Goal: Information Seeking & Learning: Learn about a topic

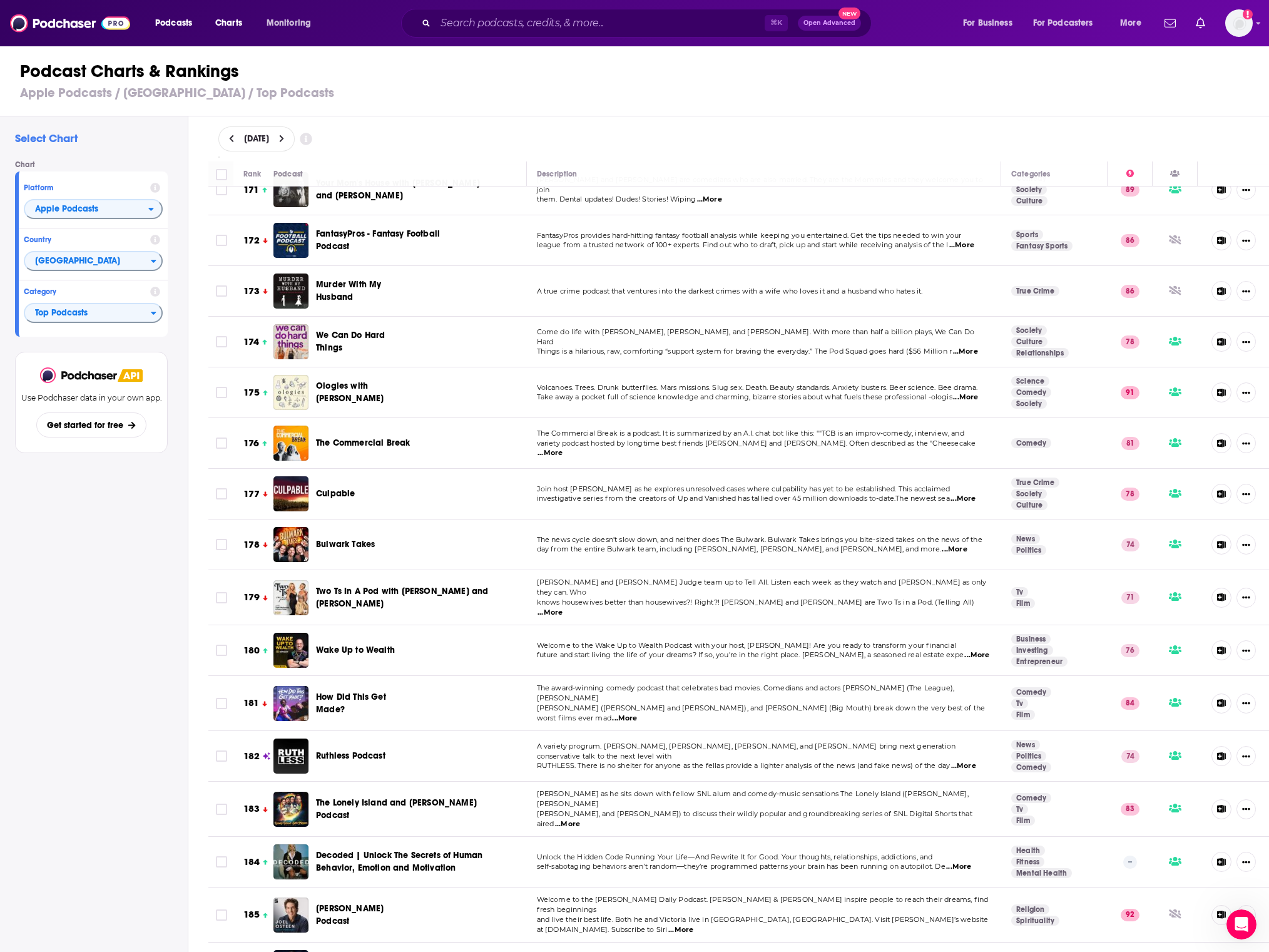
scroll to position [8793, 0]
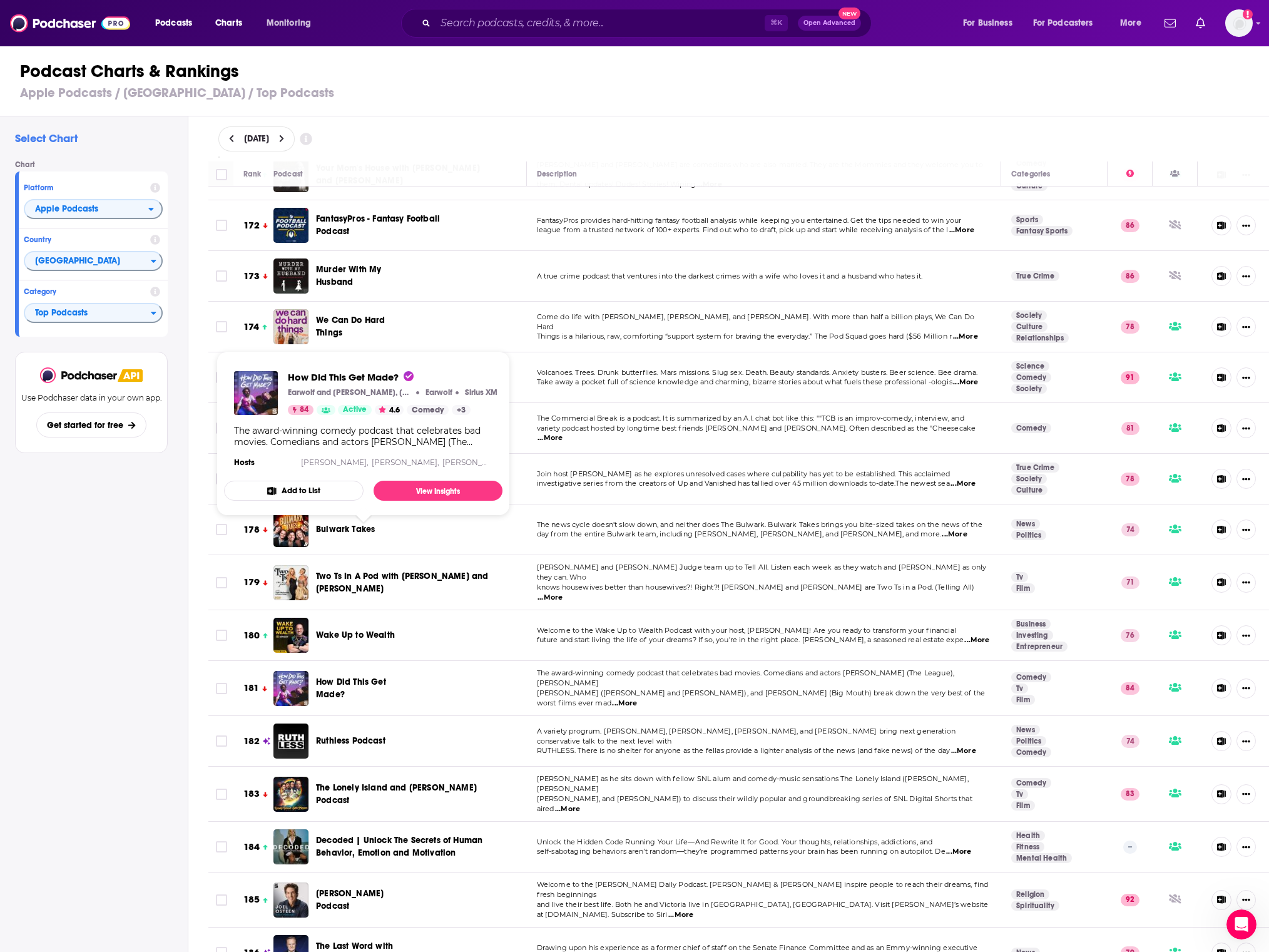
click at [333, 676] on span "How Did This Get Made?" at bounding box center [363, 688] width 95 height 25
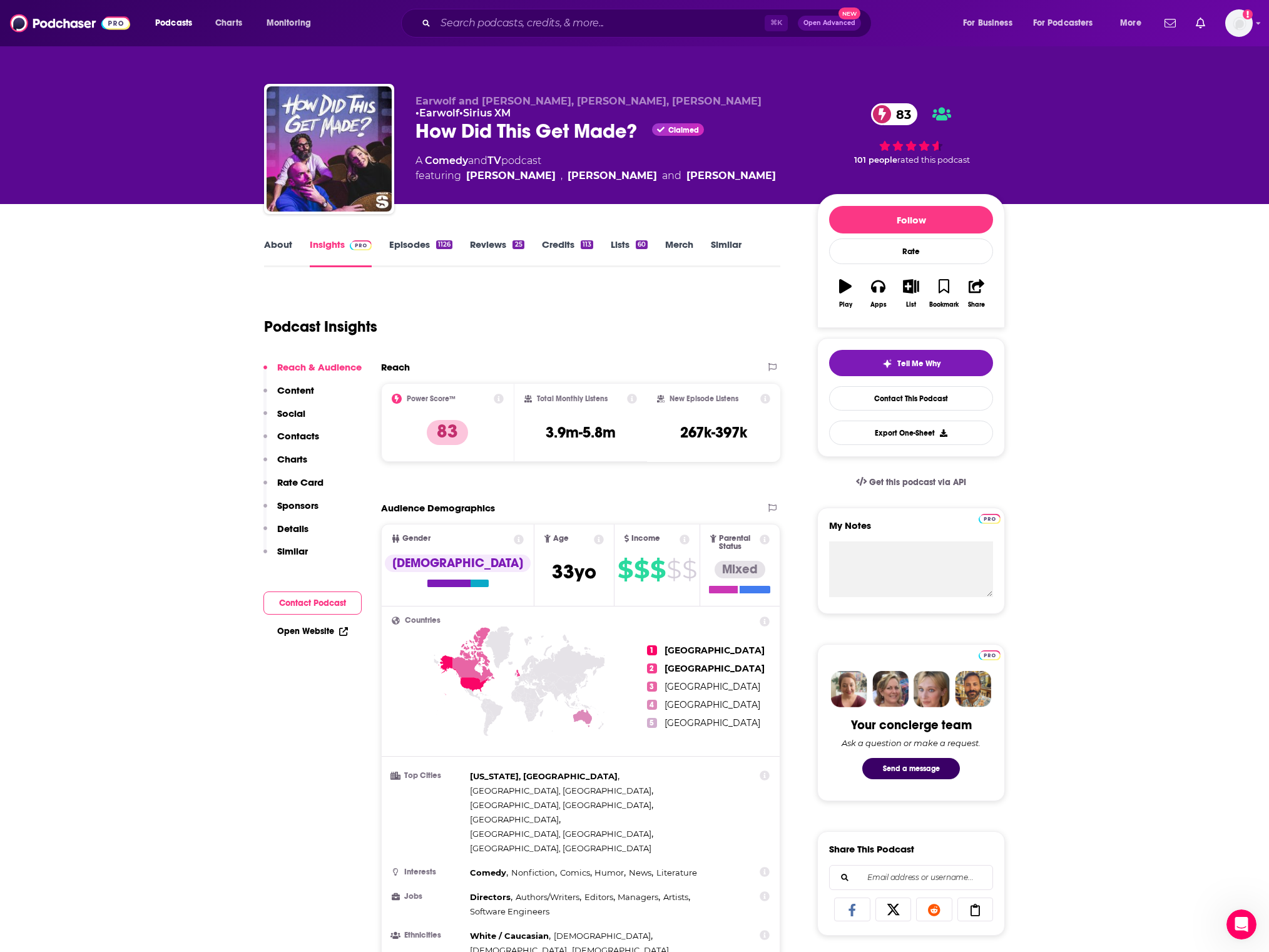
click at [474, 129] on div "How Did This Get Made? Claimed 83" at bounding box center [607, 131] width 382 height 25
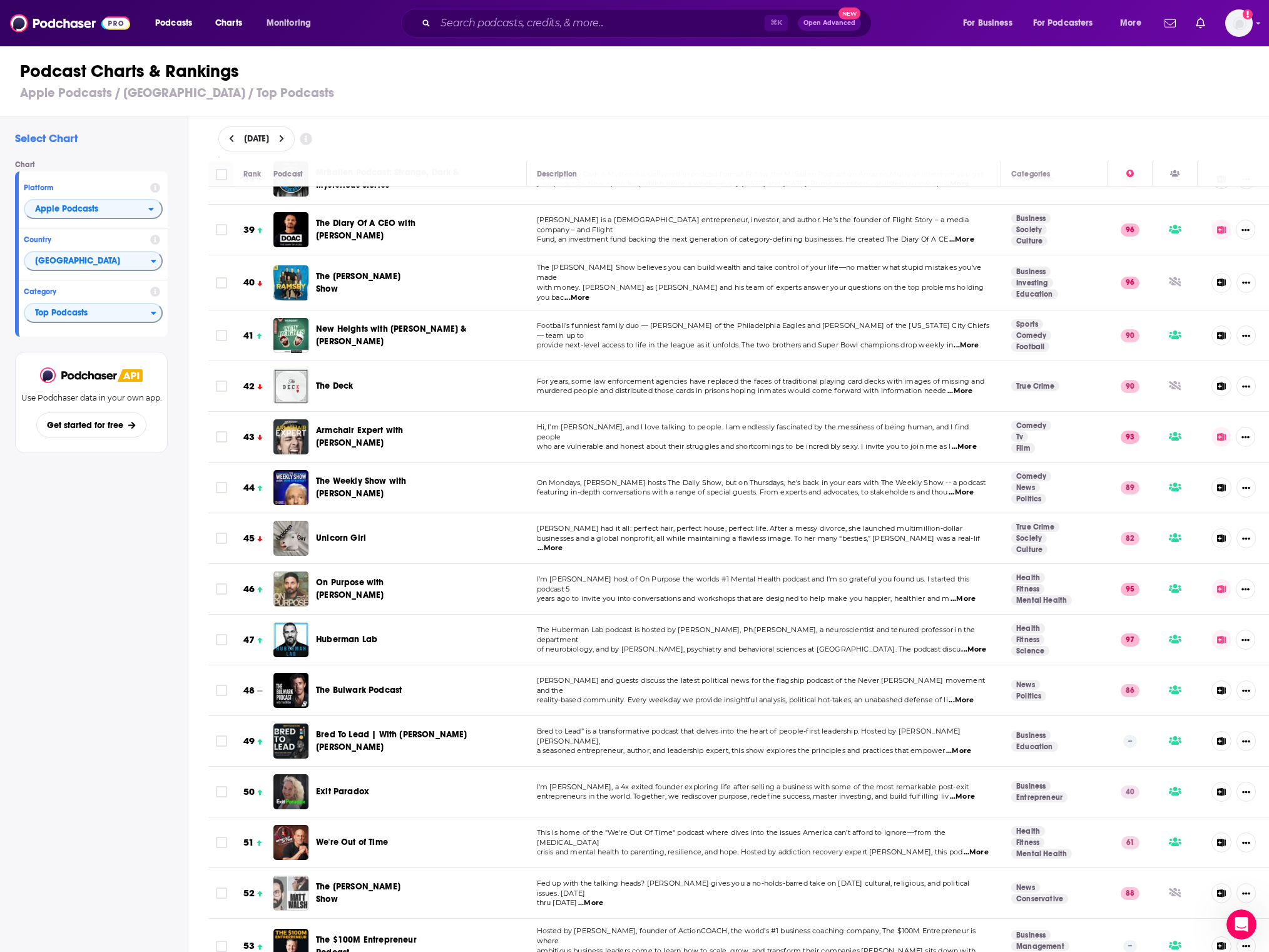
scroll to position [1956, 0]
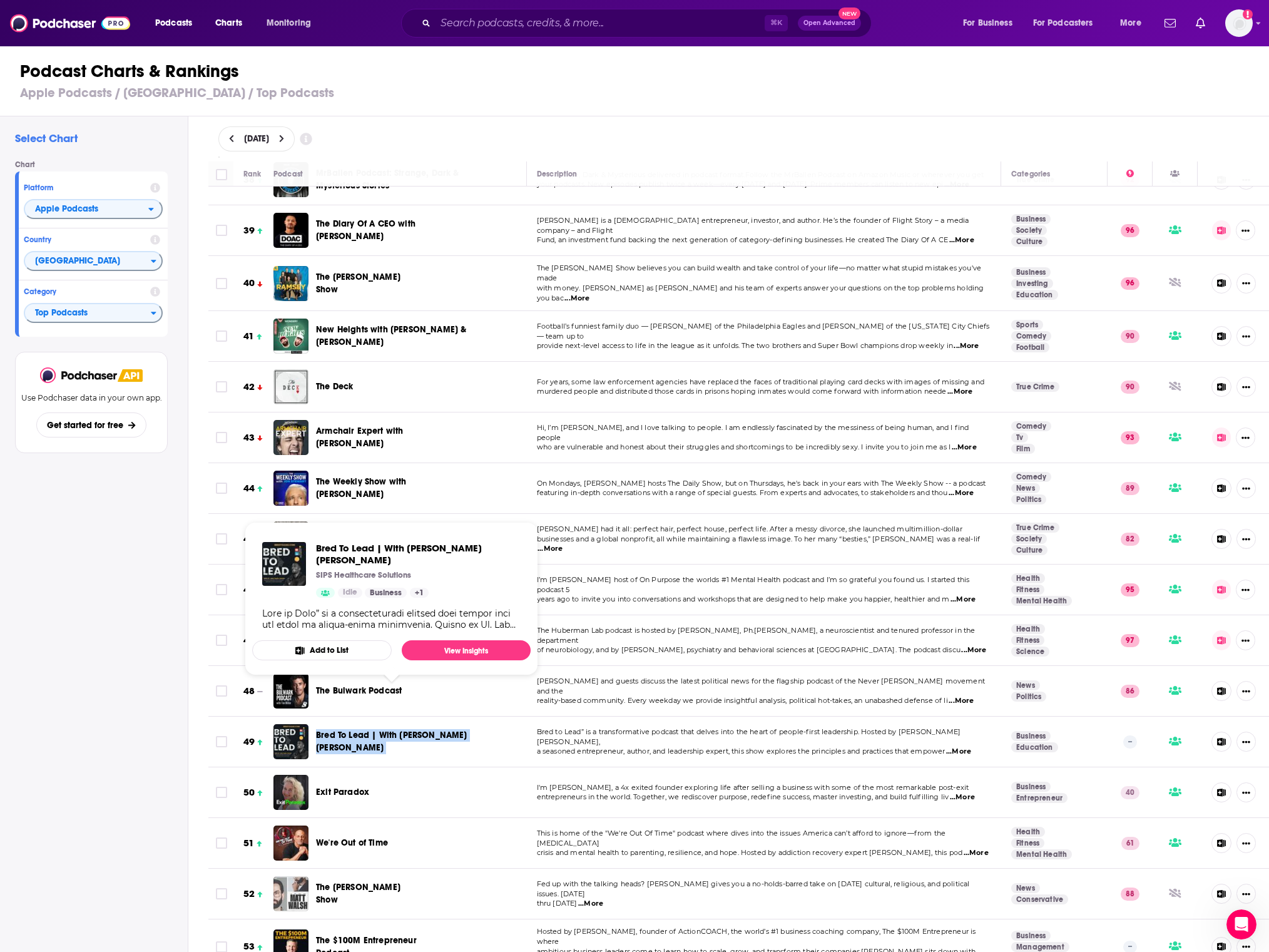
click at [329, 729] on span "Bred To Lead | With [PERSON_NAME] [PERSON_NAME]" at bounding box center [403, 741] width 175 height 25
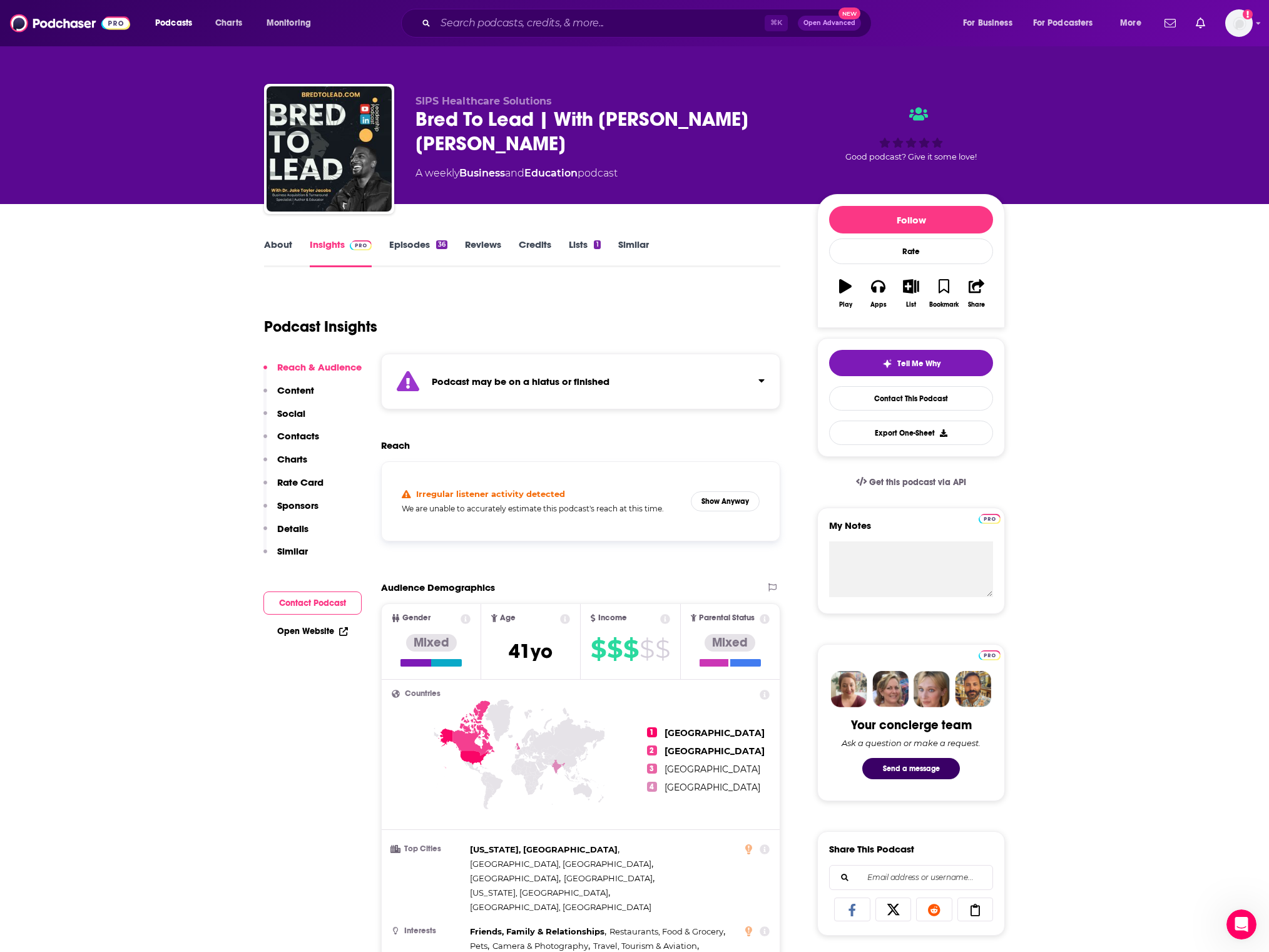
click at [390, 249] on link "Episodes 36" at bounding box center [419, 252] width 58 height 28
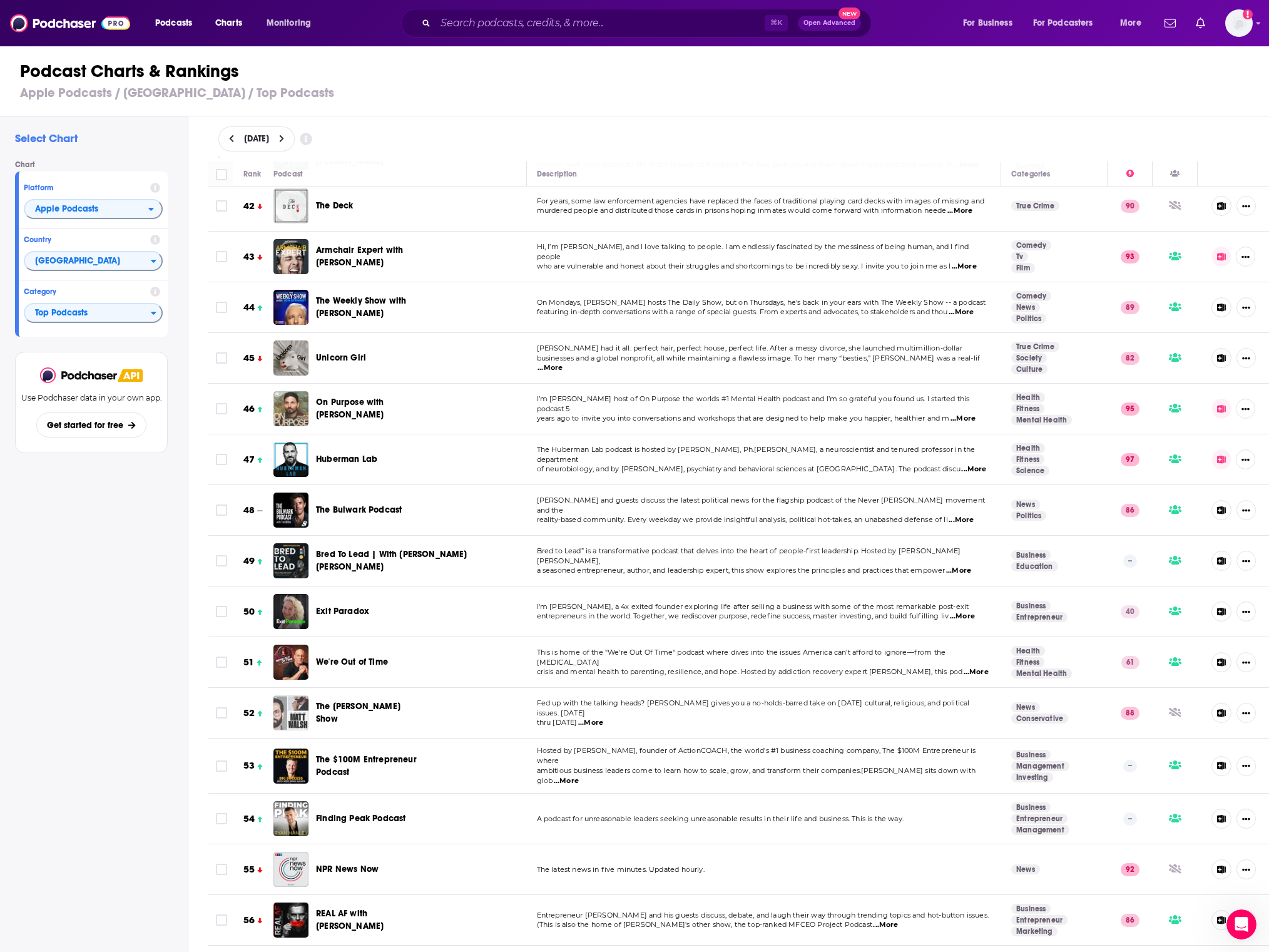
scroll to position [2145, 0]
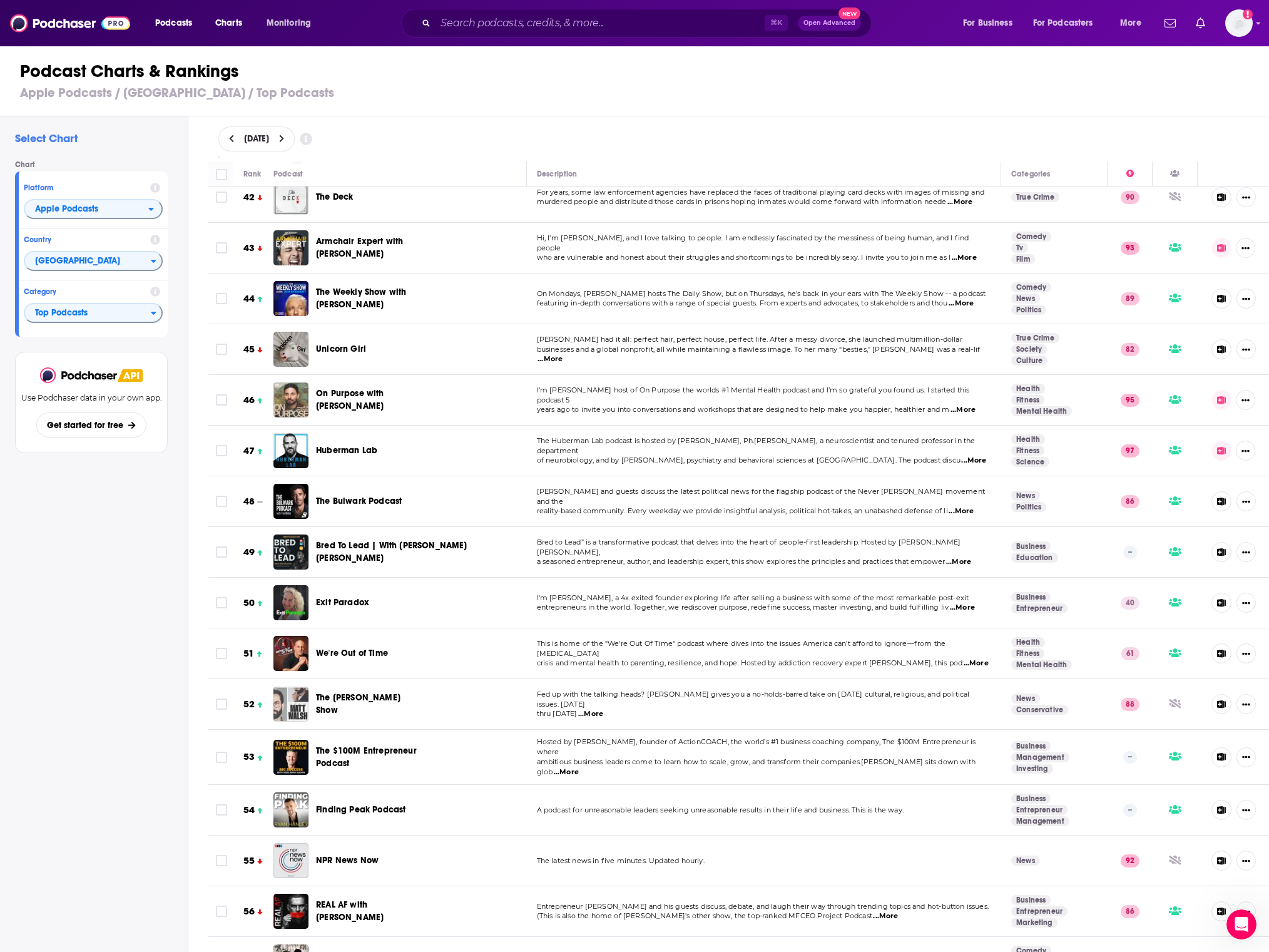
click at [405, 647] on div "We're Out of Time" at bounding box center [370, 653] width 109 height 13
copy span "We're Out of Time"
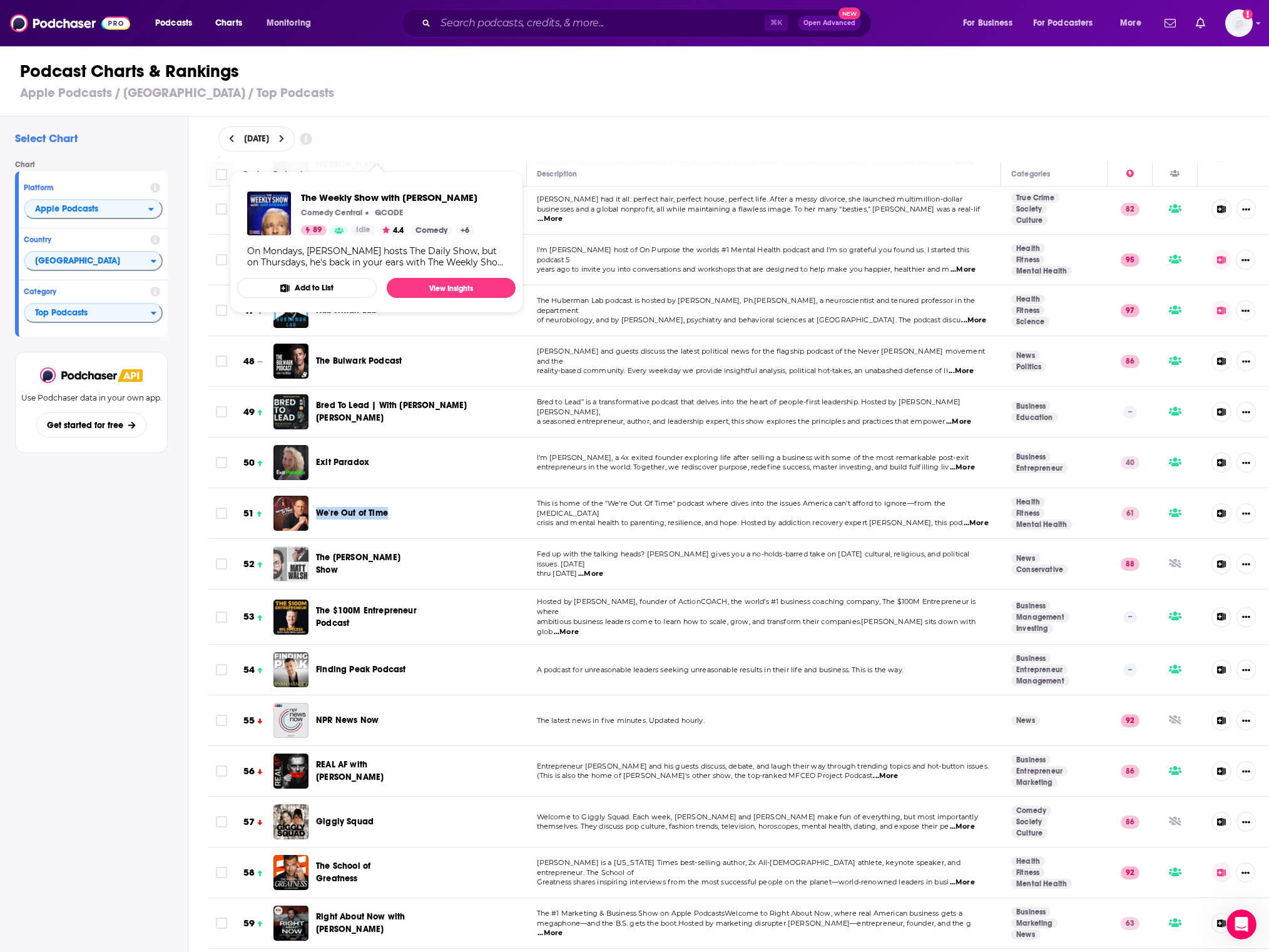
scroll to position [2286, 0]
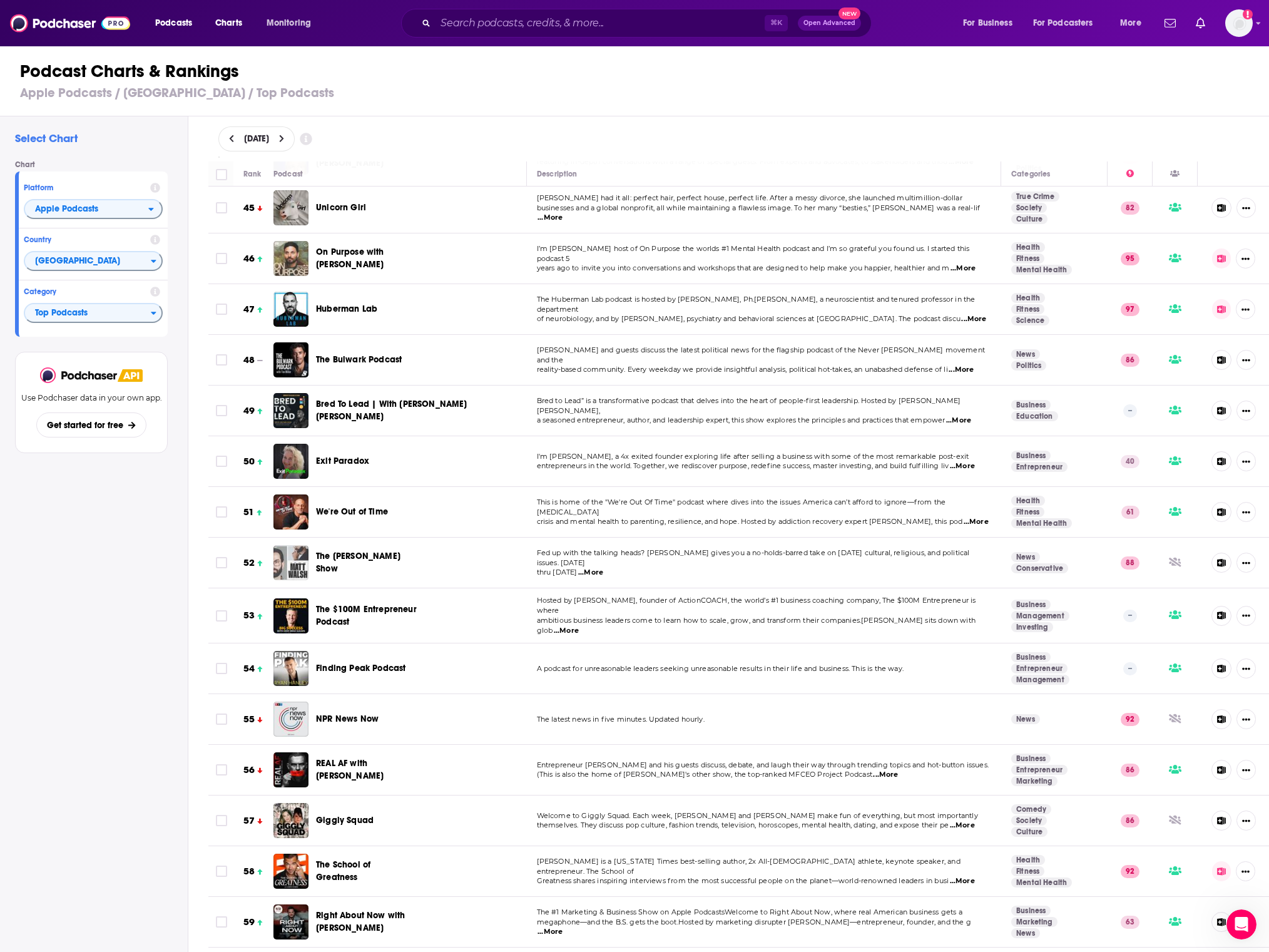
click at [969, 461] on span "...More" at bounding box center [962, 466] width 25 height 10
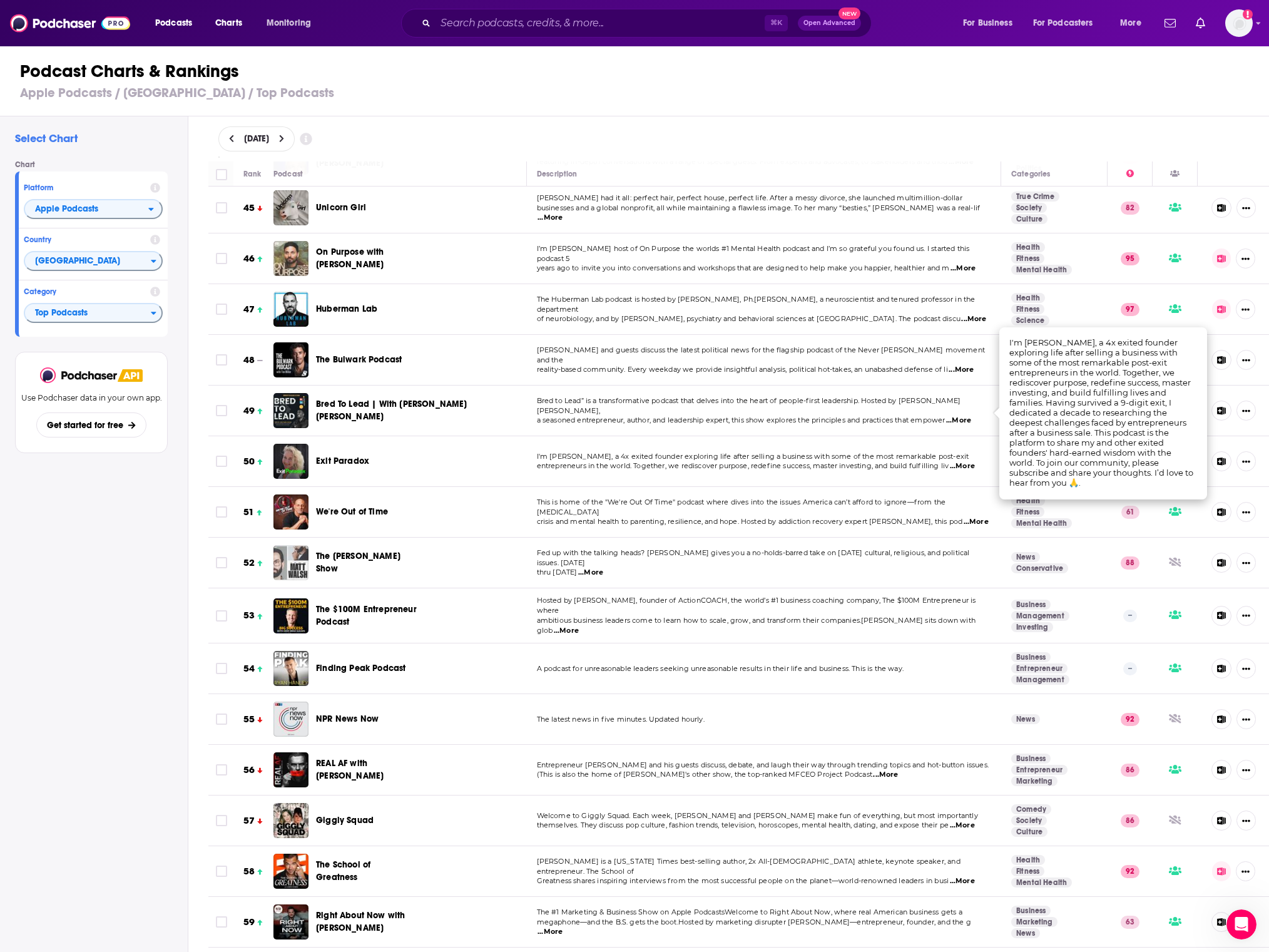
click at [85, 501] on div "Select Chart Chart Platform Apple Podcasts Country [GEOGRAPHIC_DATA] Category T…" at bounding box center [94, 569] width 188 height 907
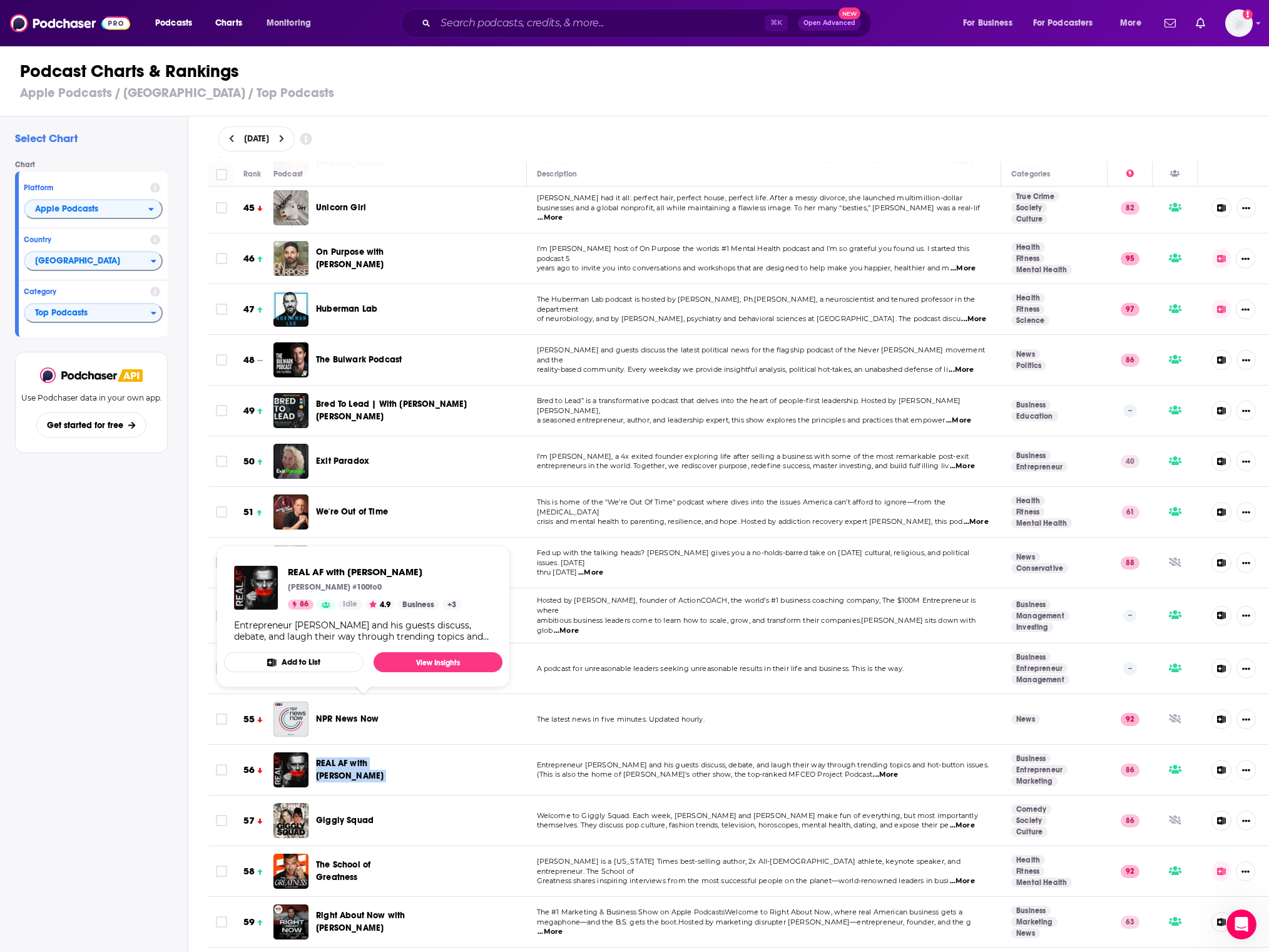
copy span "REAL AF with [PERSON_NAME]"
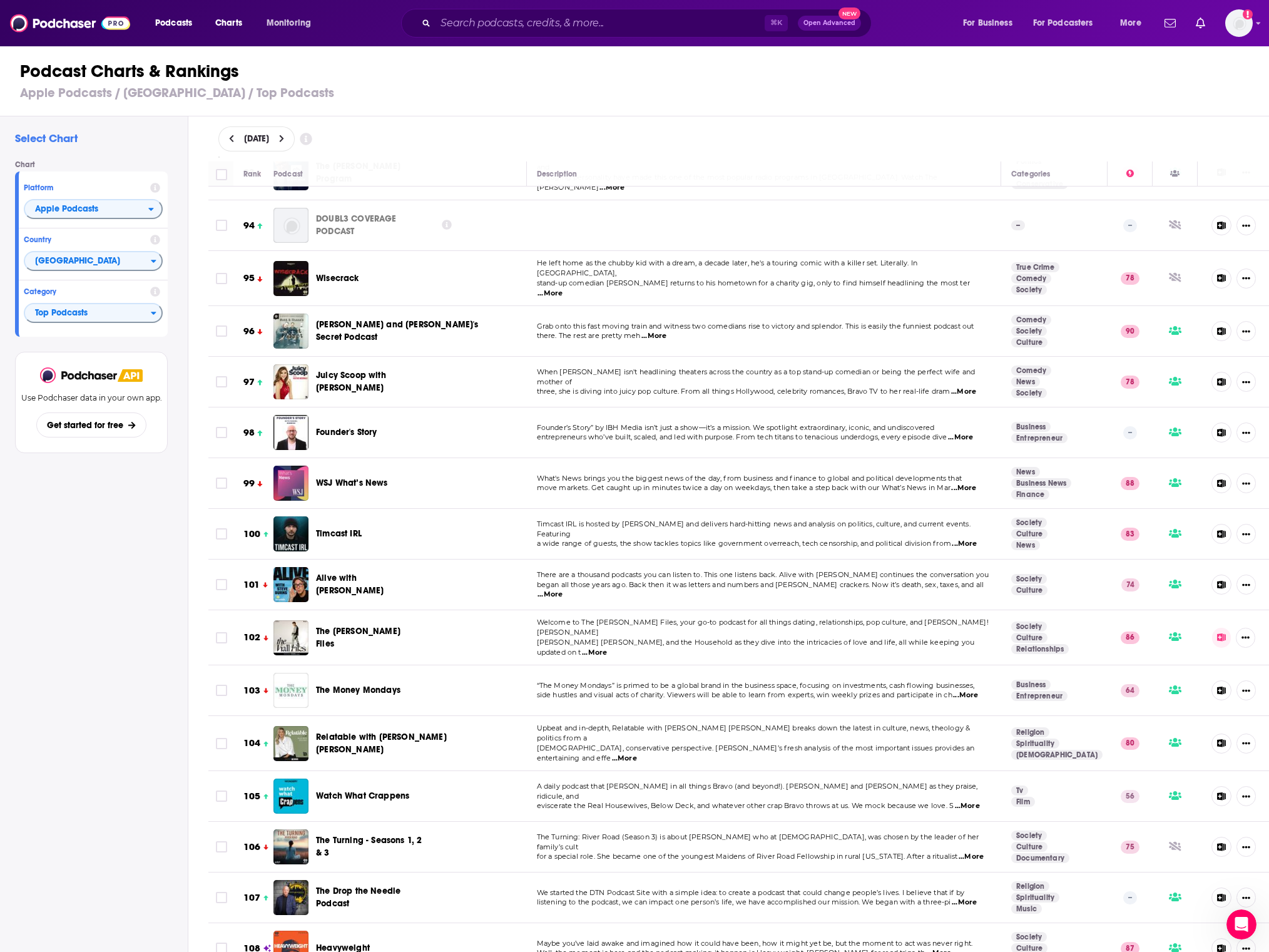
scroll to position [4800, 0]
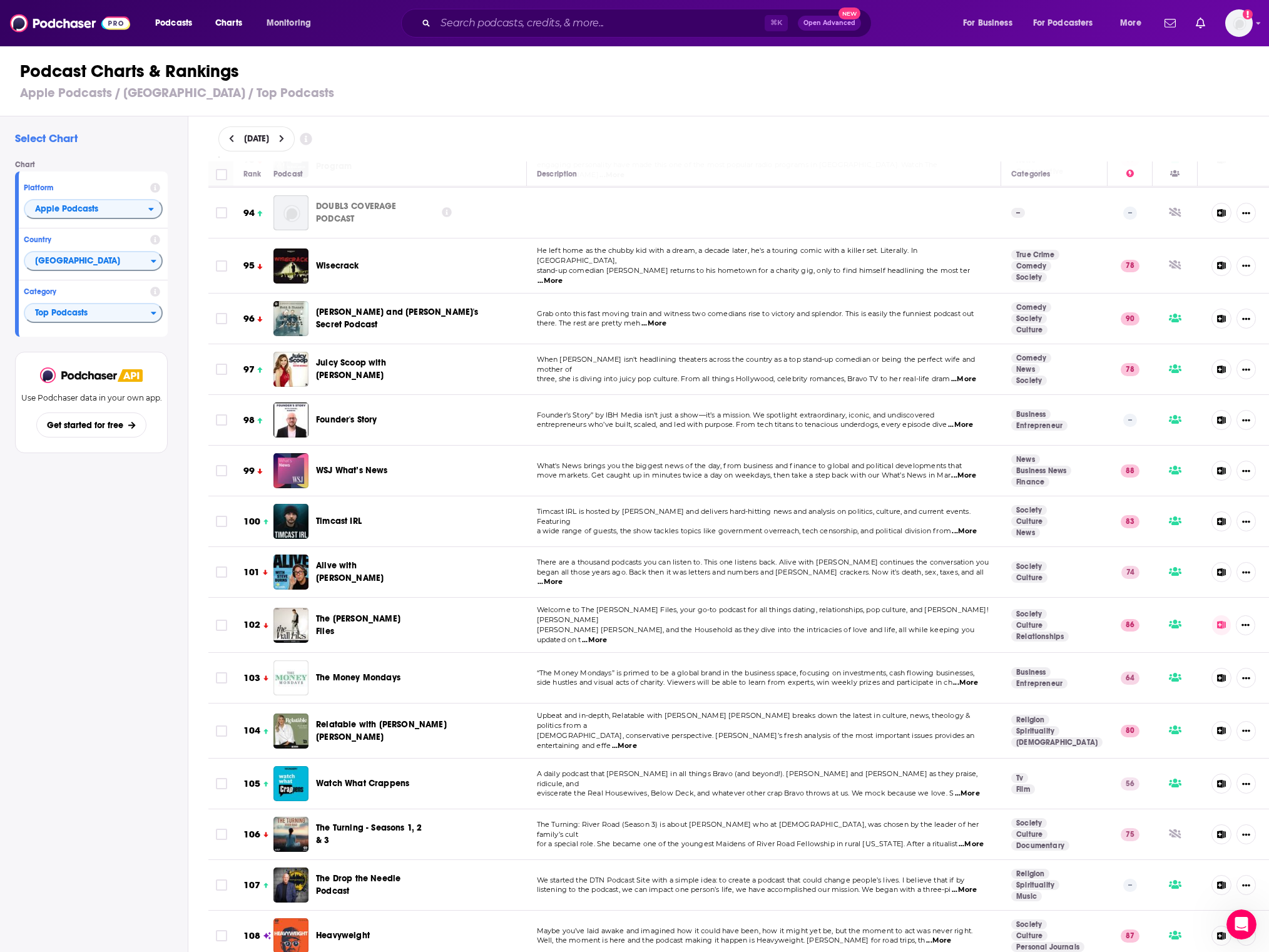
click at [458, 103] on div "Podcast Charts & Rankings Apple Podcasts / [GEOGRAPHIC_DATA] / Top Podcasts" at bounding box center [640, 80] width 1279 height 71
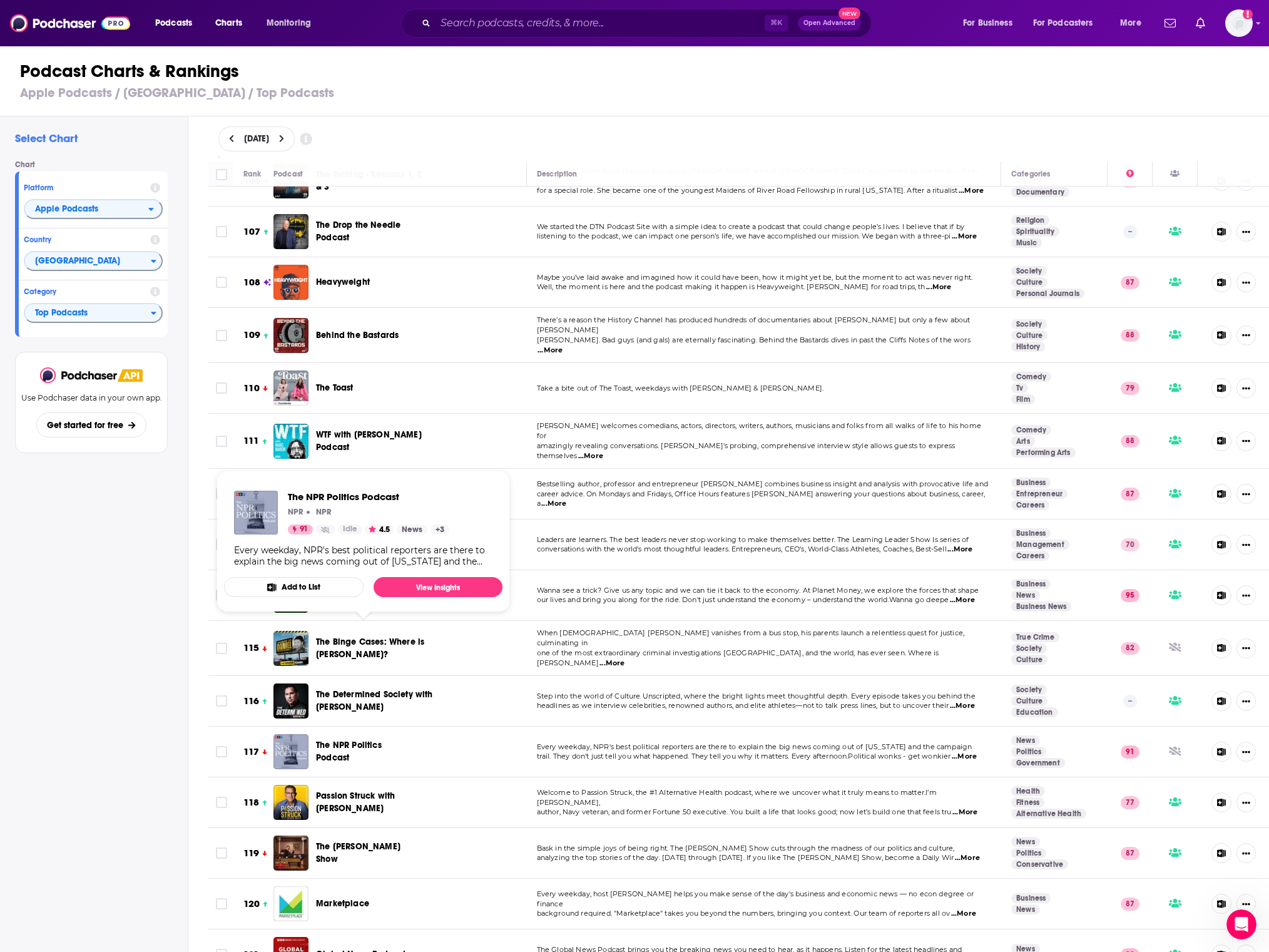
scroll to position [5453, 0]
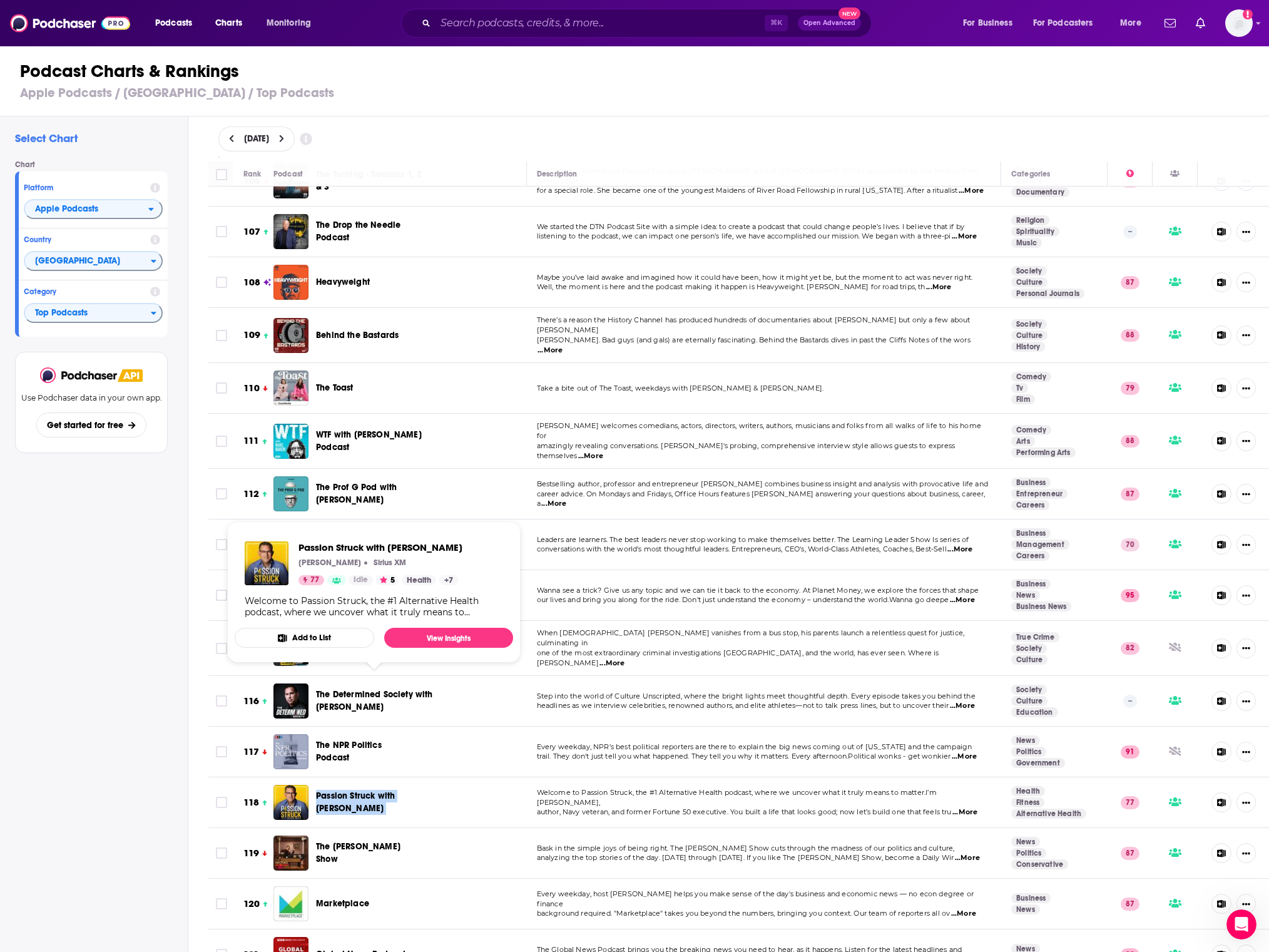
copy span "Passion Struck with [PERSON_NAME]"
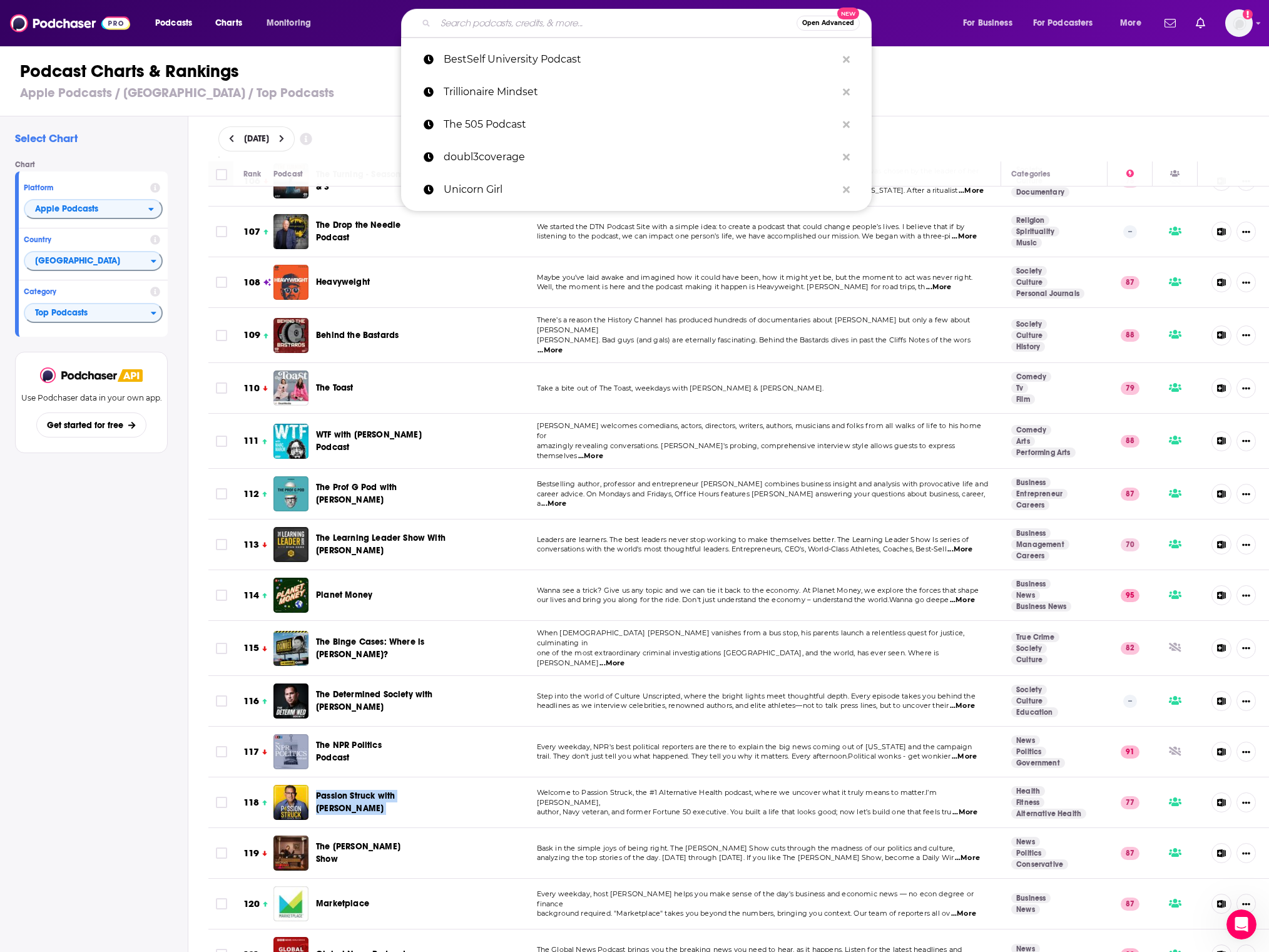
click at [579, 15] on input "Search podcasts, credits, & more..." at bounding box center [616, 23] width 361 height 20
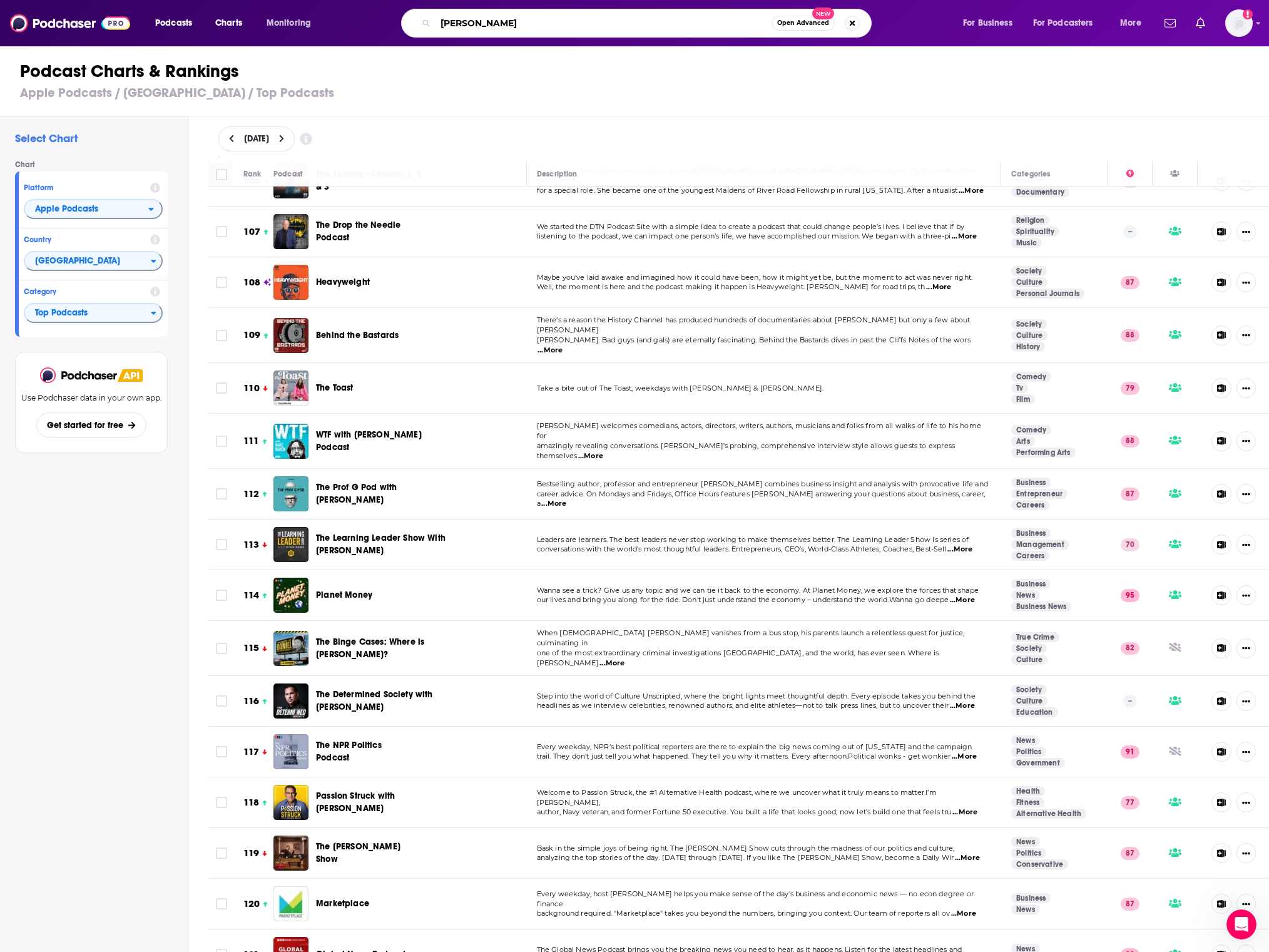
type input "[PERSON_NAME]"
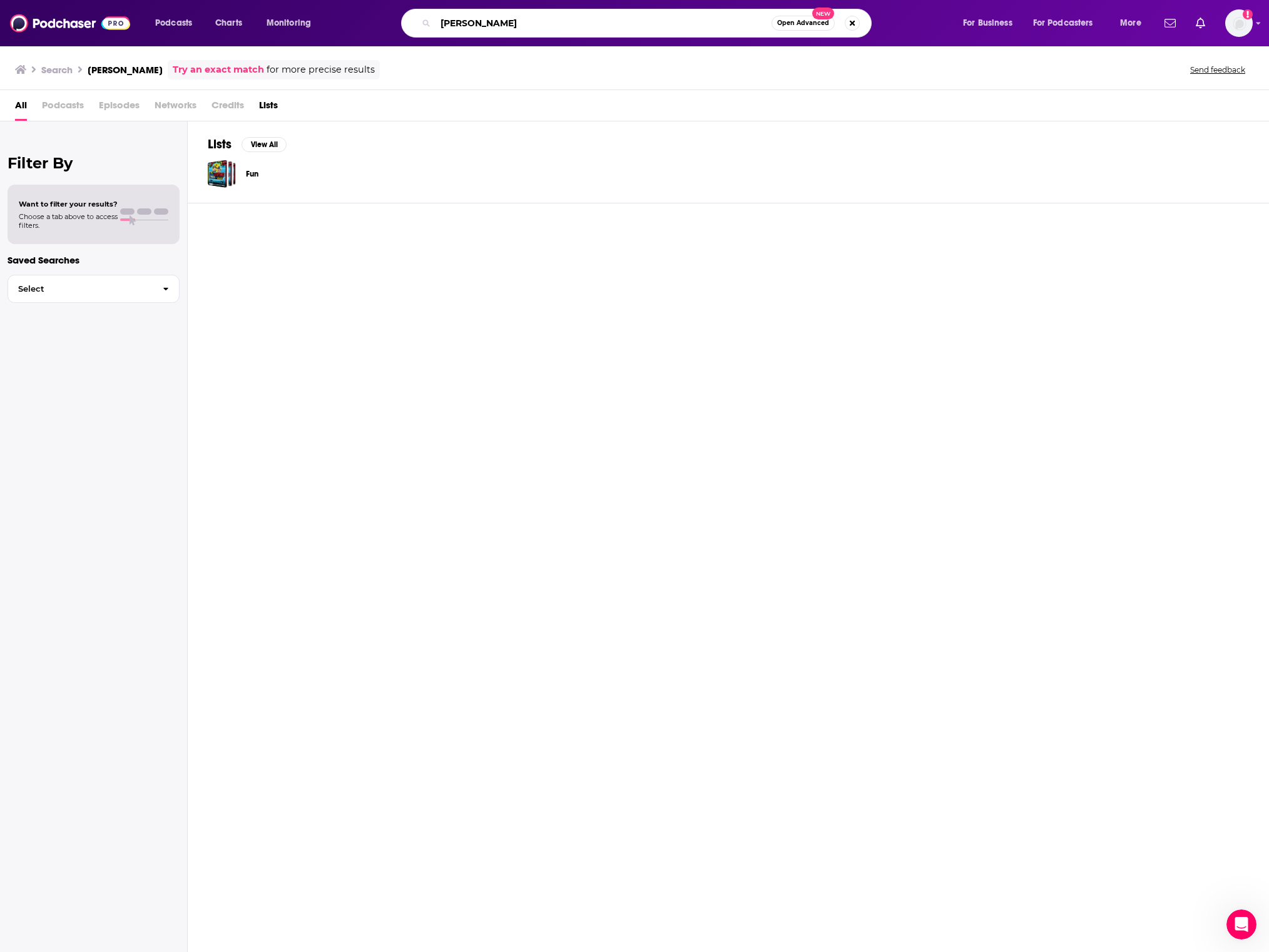
click at [523, 28] on input "[PERSON_NAME]" at bounding box center [603, 23] width 336 height 20
type input "[PERSON_NAME]"
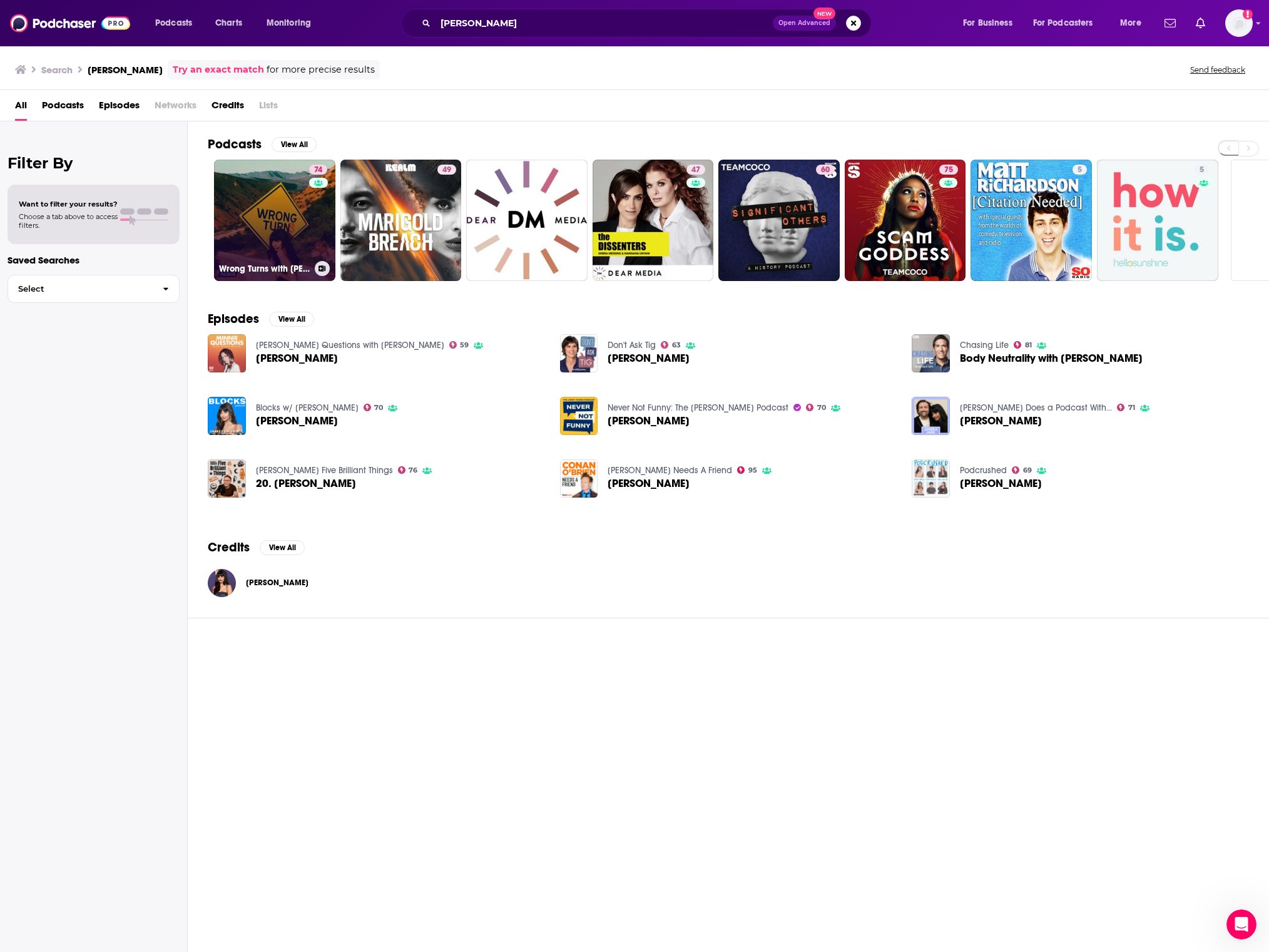
click at [276, 215] on link "74 Wrong Turns with [PERSON_NAME]" at bounding box center [275, 220] width 121 height 121
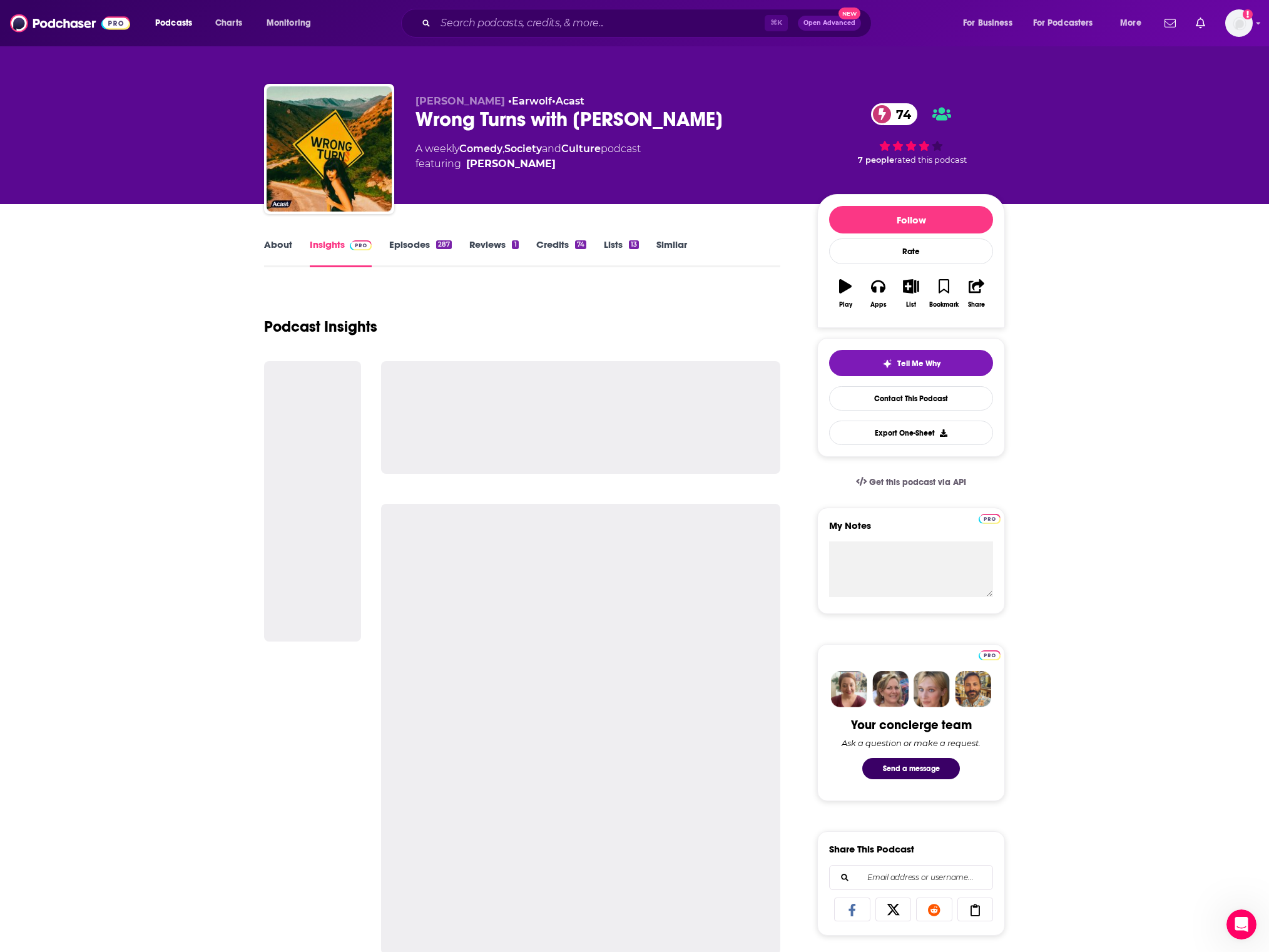
click at [442, 241] on div "287" at bounding box center [443, 245] width 16 height 9
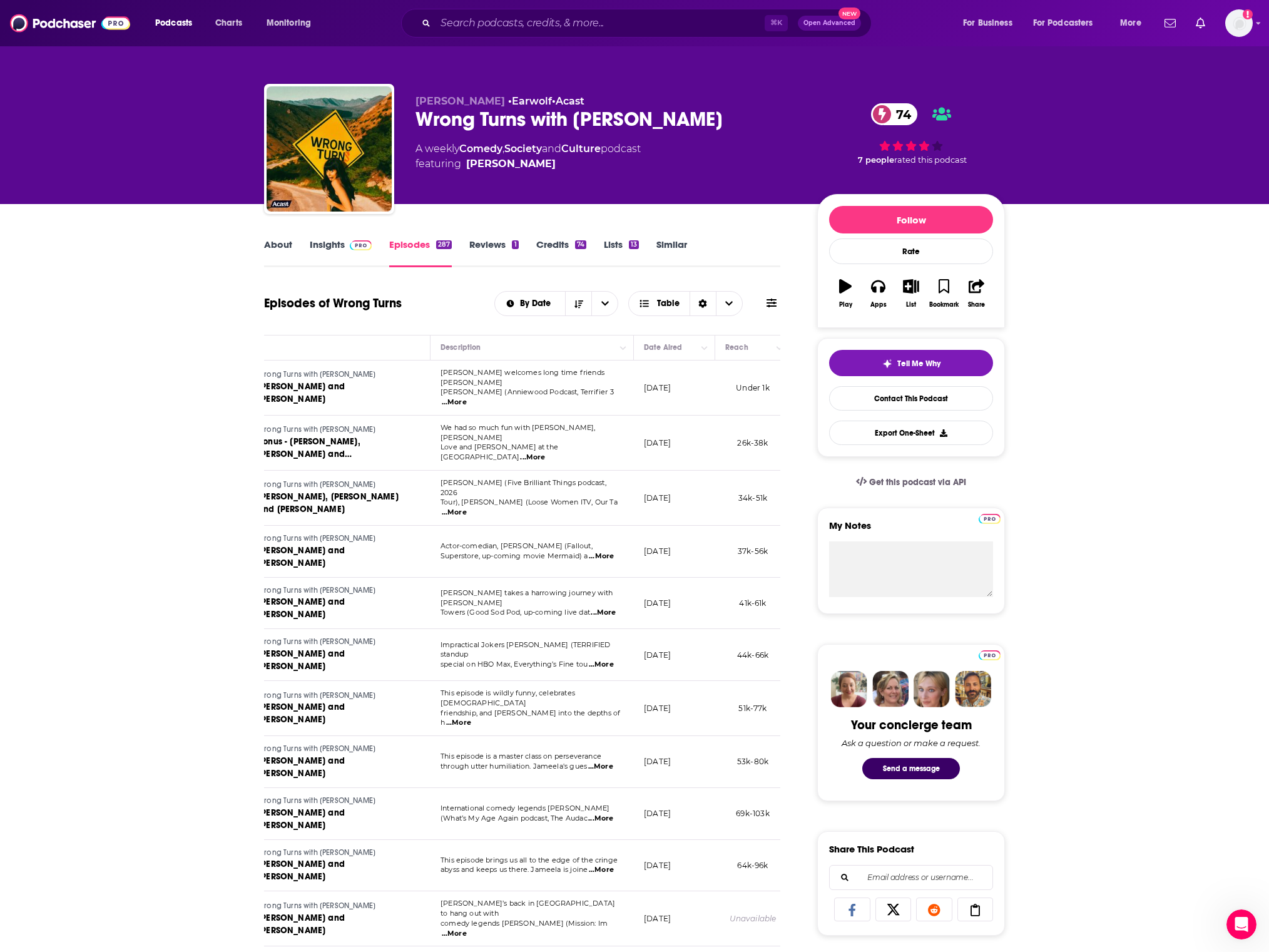
scroll to position [0, 85]
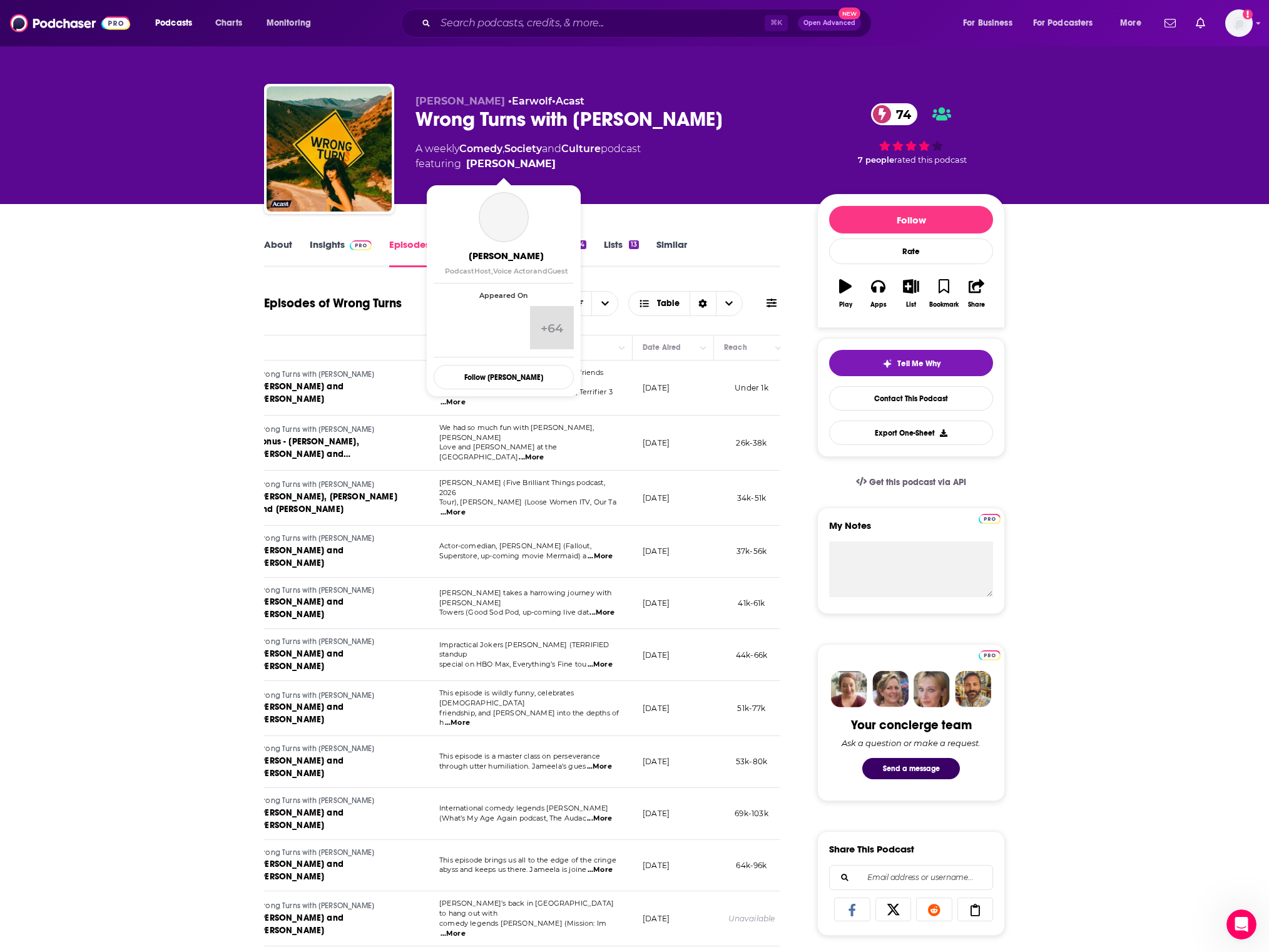
click at [521, 166] on link "[PERSON_NAME]" at bounding box center [510, 164] width 89 height 15
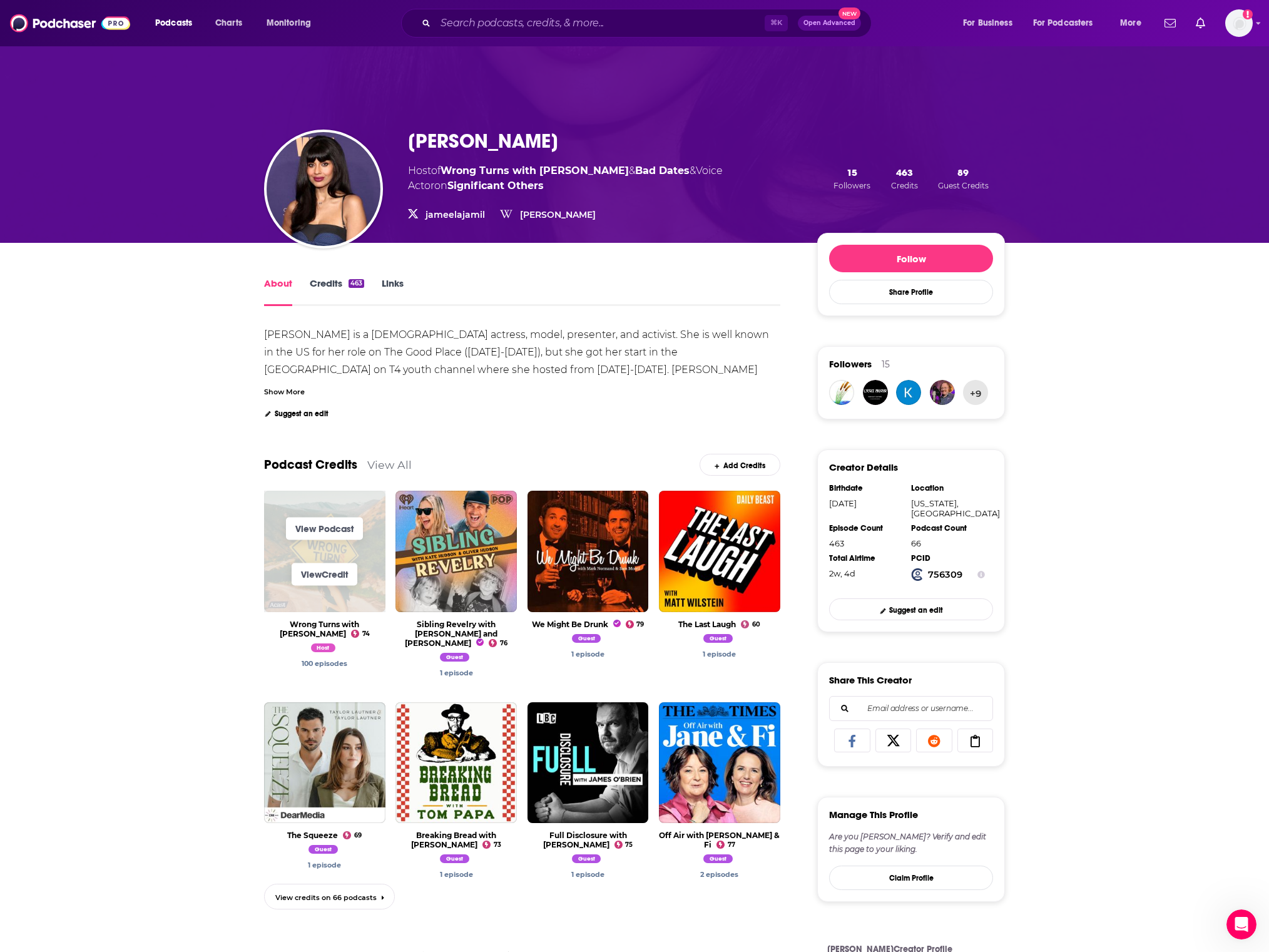
click at [319, 506] on span "View Podcast" at bounding box center [325, 528] width 121 height 46
click at [320, 531] on link "View Podcast" at bounding box center [324, 529] width 77 height 22
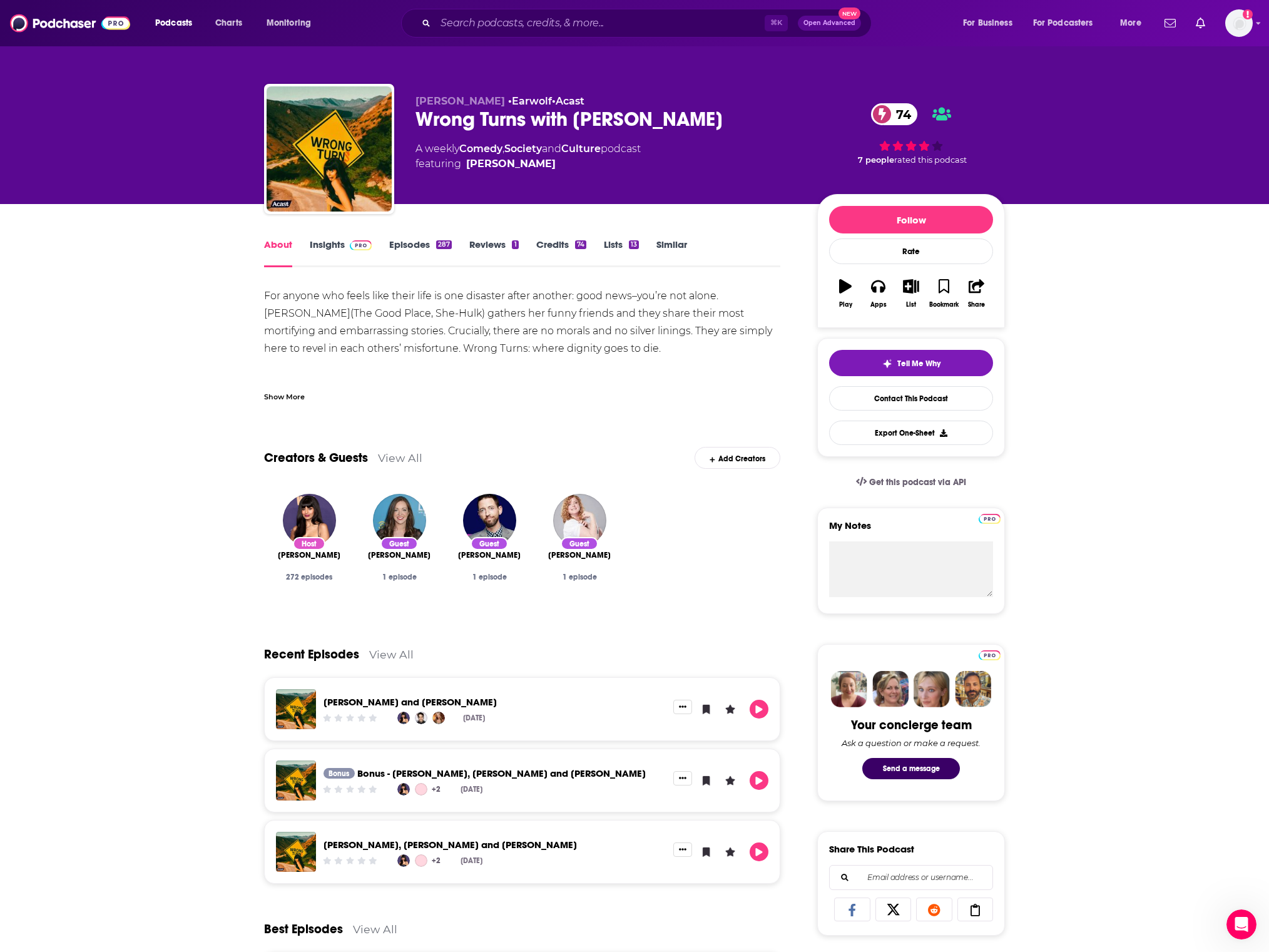
click at [394, 240] on link "Episodes 287" at bounding box center [421, 252] width 63 height 28
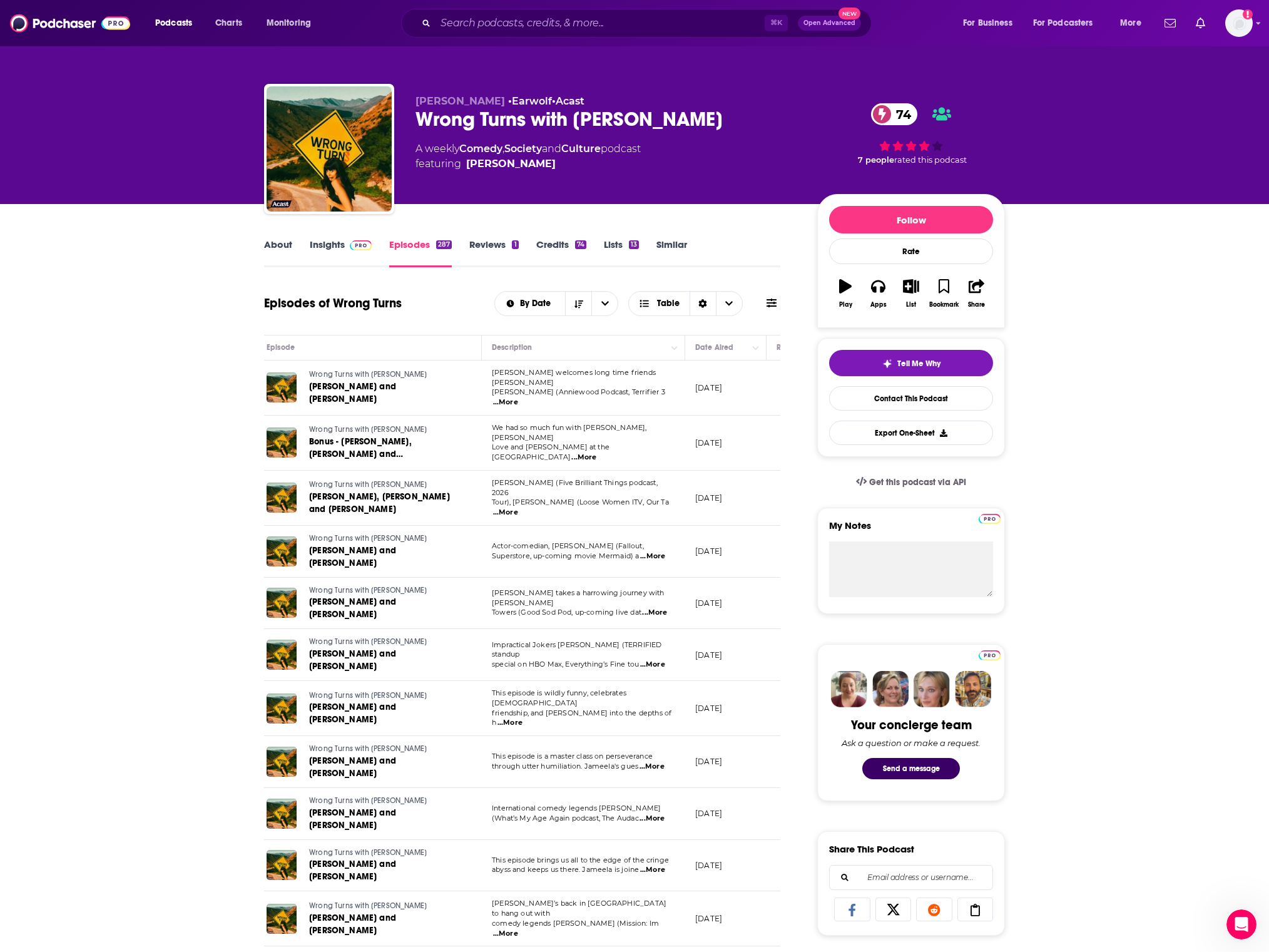
scroll to position [0, 40]
